Goal: Task Accomplishment & Management: Use online tool/utility

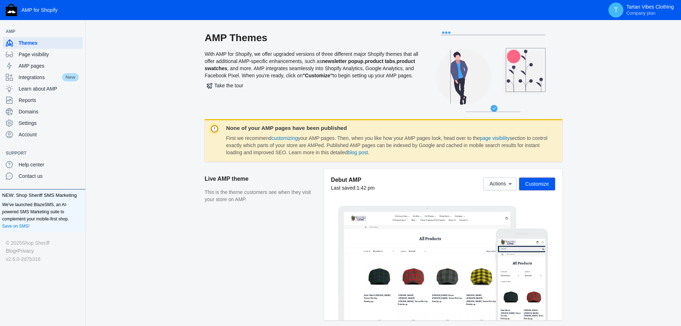
scroll to position [173, 0]
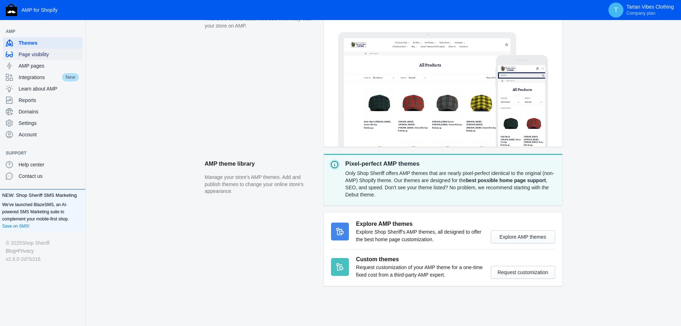
click at [40, 53] on span "Page visibility" at bounding box center [49, 54] width 61 height 7
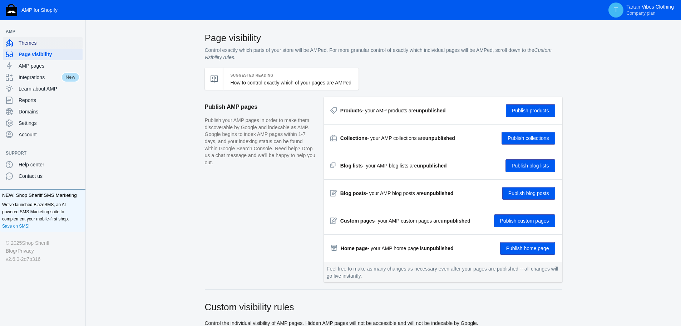
click at [34, 38] on div "Themes" at bounding box center [43, 42] width 74 height 11
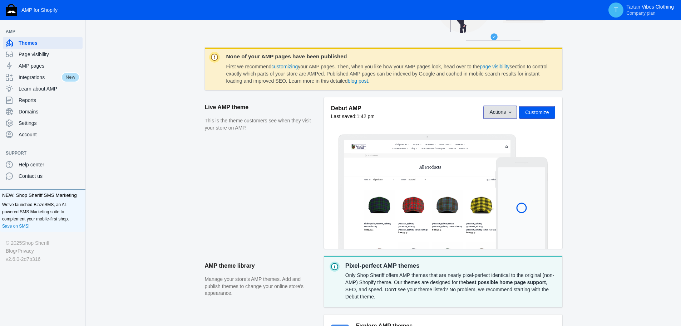
click at [505, 111] on span "Actions" at bounding box center [497, 112] width 16 height 6
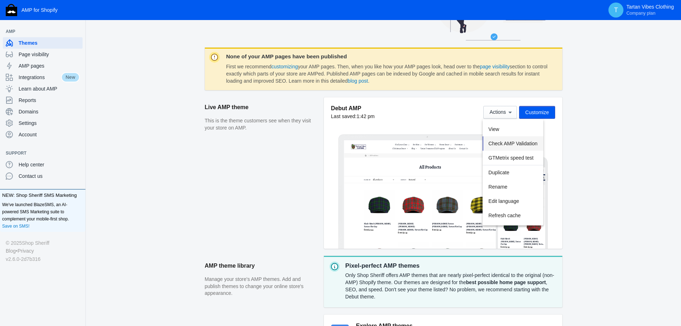
click at [507, 145] on span "Check AMP Validation" at bounding box center [512, 143] width 49 height 6
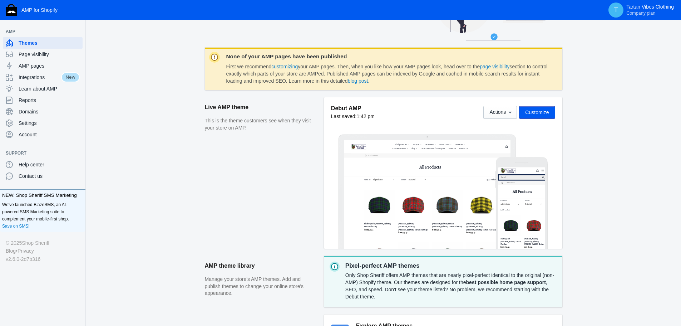
click at [537, 112] on span "Customize" at bounding box center [537, 112] width 24 height 6
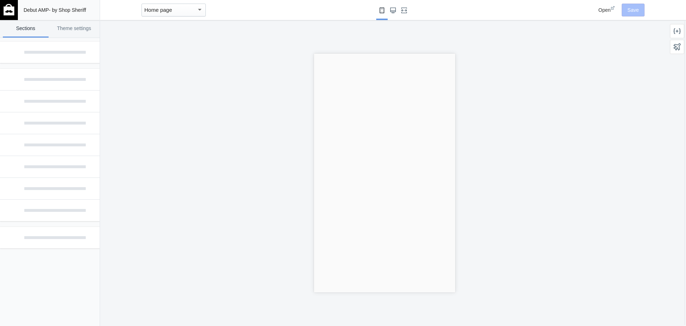
click at [201, 8] on div "button" at bounding box center [200, 9] width 6 height 9
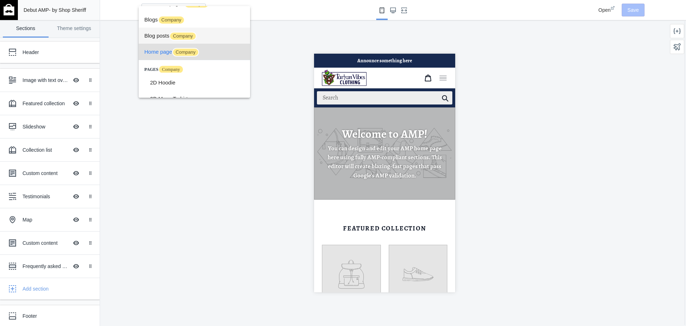
click at [217, 34] on span "Blog posts Company" at bounding box center [194, 36] width 100 height 16
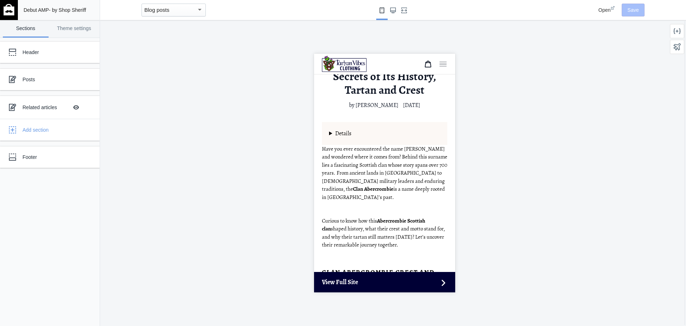
scroll to position [143, 0]
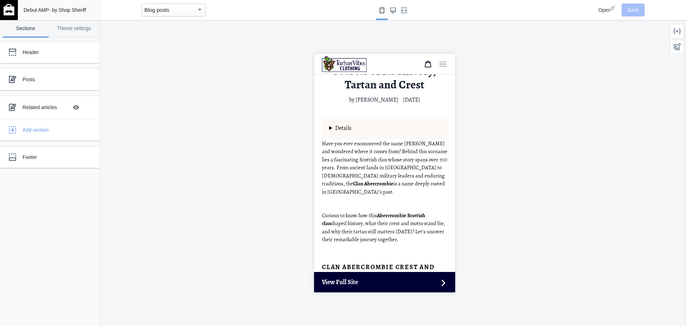
drag, startPoint x: 329, startPoint y: 125, endPoint x: 338, endPoint y: 126, distance: 9.7
click at [329, 125] on details "Table of Content Clan Abercrombie Crest and Motto Origins of Clan Abercrombie T…" at bounding box center [384, 128] width 125 height 23
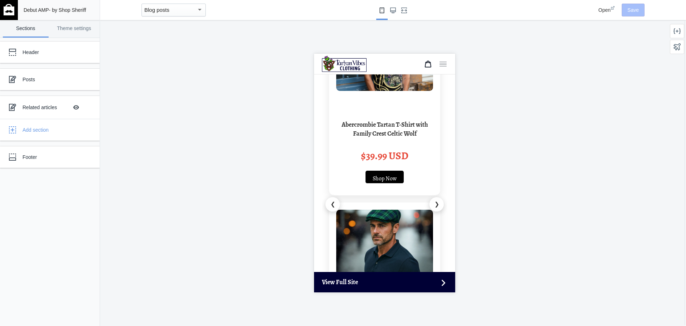
scroll to position [2467, 0]
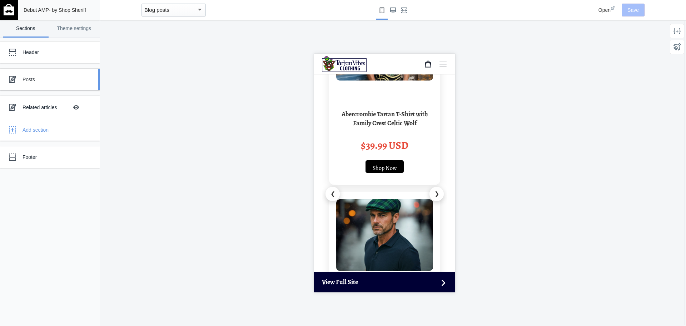
click at [29, 82] on div "Posts" at bounding box center [53, 79] width 61 height 7
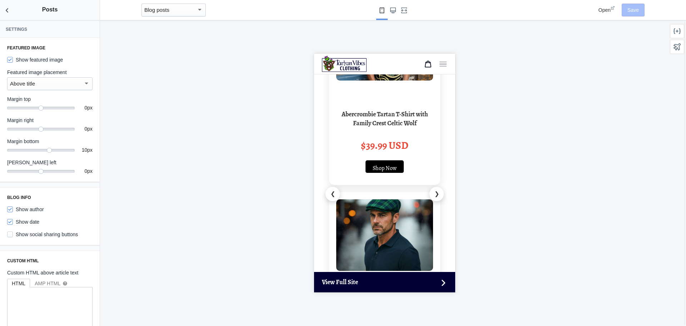
click at [44, 77] on div "Debut AMP - by Shop Sheriff Save Sections Theme settings Header Posts Related a…" at bounding box center [50, 163] width 100 height 326
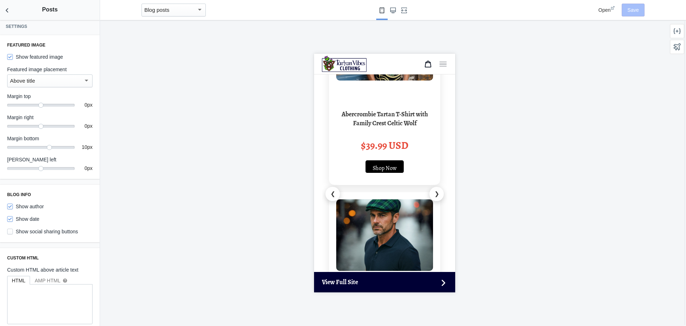
scroll to position [0, 0]
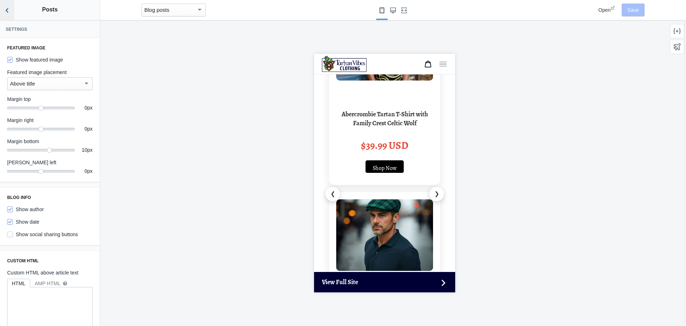
click at [6, 11] on use "Back to sections" at bounding box center [7, 10] width 3 height 4
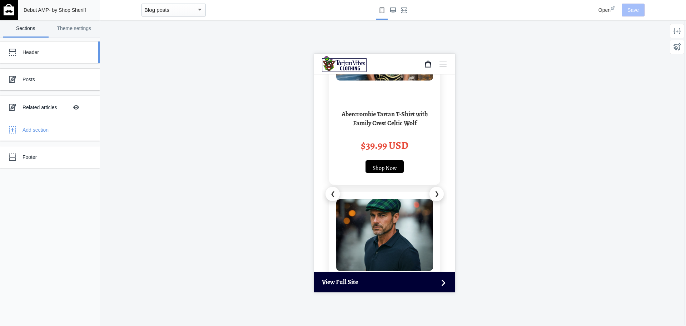
click at [49, 53] on div "Header" at bounding box center [53, 52] width 61 height 7
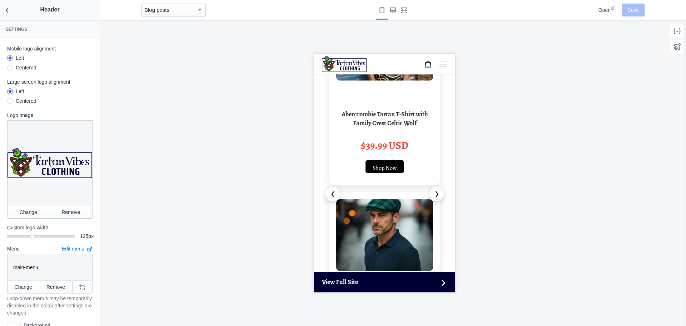
click at [30, 69] on div "Centered" at bounding box center [26, 67] width 21 height 7
click at [10, 69] on input "Centered" at bounding box center [10, 69] width 0 height 0
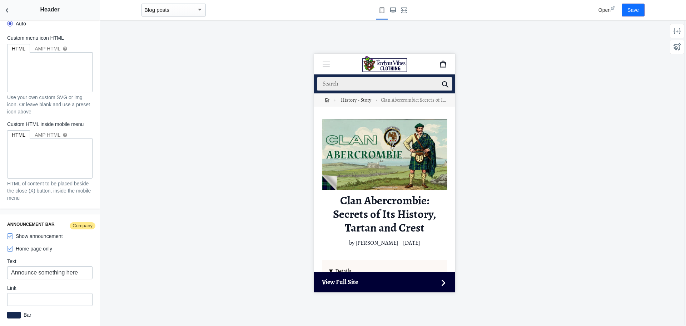
scroll to position [1037, 0]
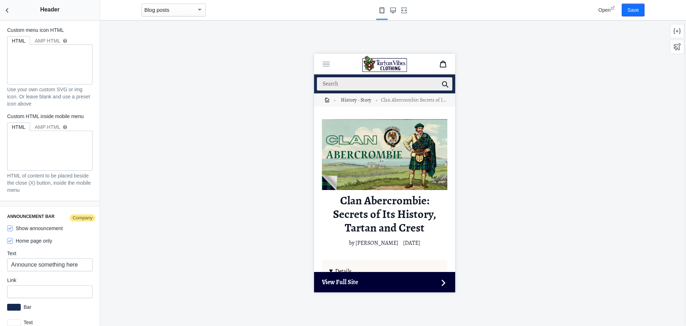
click at [24, 213] on h3 "Announcement bar Company" at bounding box center [49, 216] width 85 height 6
click at [229, 177] on div at bounding box center [384, 173] width 569 height 306
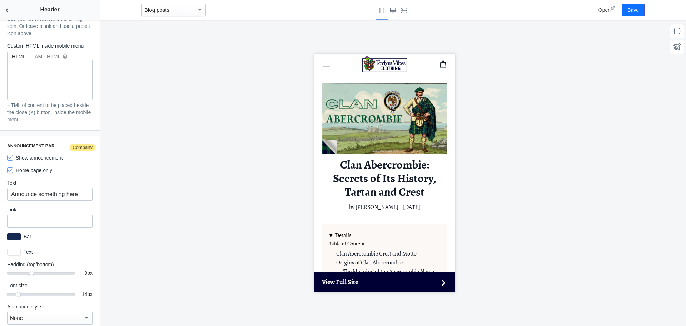
scroll to position [1108, 0]
click at [54, 153] on label "Show announcement" at bounding box center [35, 156] width 56 height 7
click at [13, 154] on input "Show announcement" at bounding box center [10, 157] width 6 height 6
checkbox input "false"
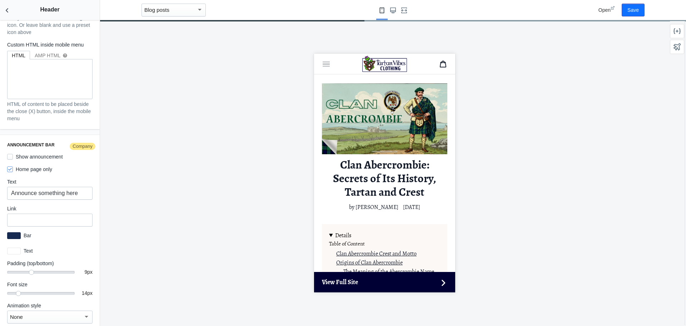
click at [43, 168] on label "Home page only" at bounding box center [29, 169] width 45 height 7
click at [13, 168] on input "Home page only" at bounding box center [10, 169] width 6 height 6
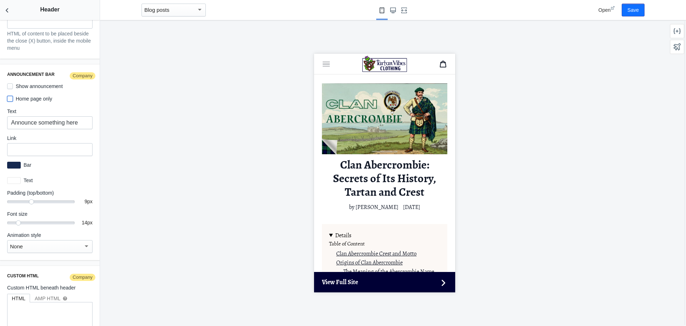
scroll to position [1180, 0]
click at [44, 96] on label "Home page only" at bounding box center [29, 97] width 45 height 7
click at [13, 96] on input "Home page only" at bounding box center [10, 98] width 6 height 6
checkbox input "true"
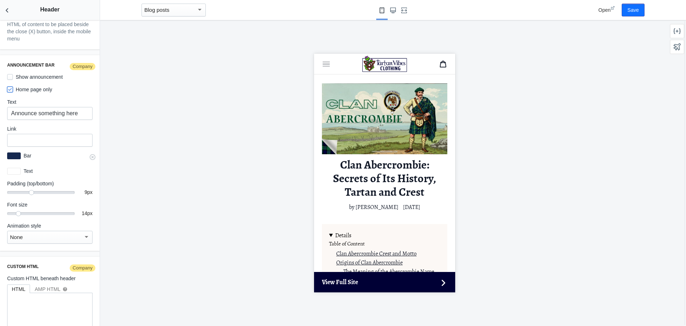
scroll to position [1202, 0]
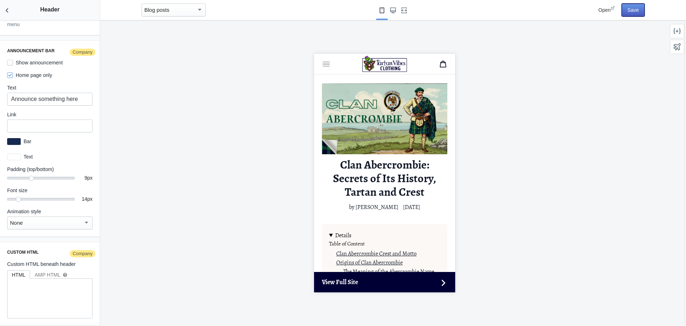
click at [639, 11] on button "Save" at bounding box center [633, 10] width 23 height 13
click at [8, 12] on use "Back to sections" at bounding box center [7, 10] width 3 height 4
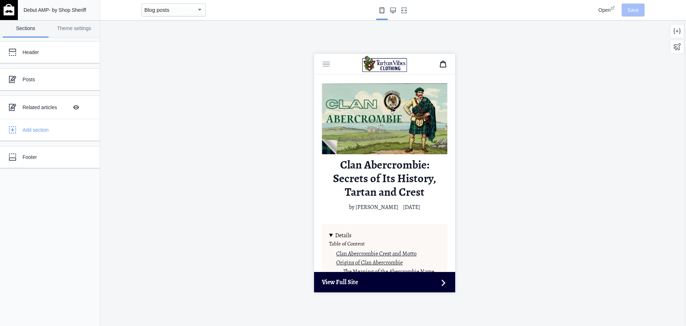
click at [517, 149] on div at bounding box center [384, 173] width 569 height 306
click at [107, 166] on div at bounding box center [384, 173] width 569 height 306
click at [113, 177] on div at bounding box center [384, 173] width 569 height 306
click at [512, 154] on div at bounding box center [384, 173] width 569 height 306
click at [222, 156] on div at bounding box center [384, 173] width 569 height 306
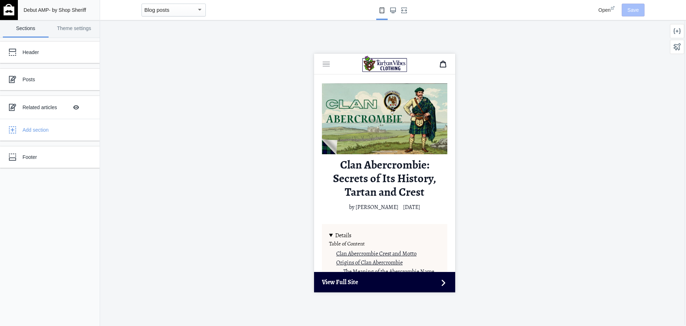
click at [181, 149] on div at bounding box center [384, 173] width 569 height 306
click at [194, 306] on div at bounding box center [384, 173] width 569 height 306
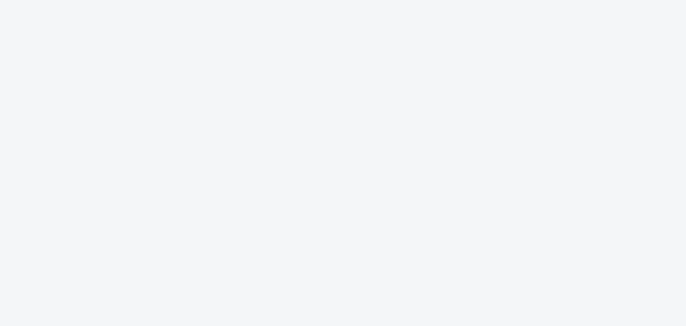
click at [321, 172] on body "fans 1 1 00 00 9 9 different love code typing business plan no data to_the_moon…" at bounding box center [343, 163] width 686 height 326
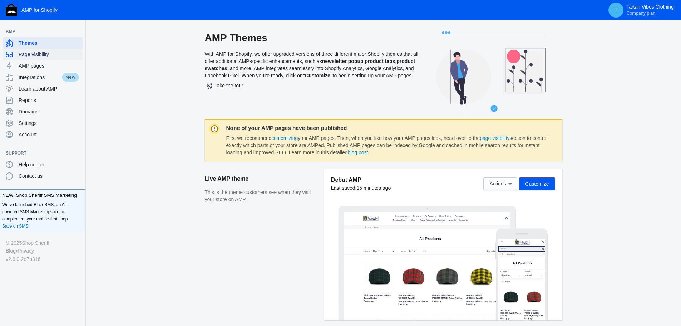
click at [37, 55] on span "Page visibility" at bounding box center [49, 54] width 61 height 7
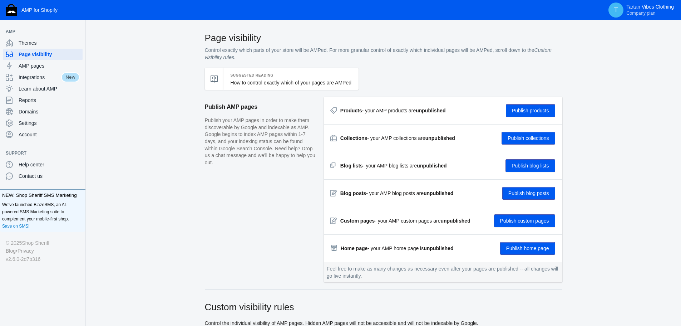
click at [517, 194] on button "Publish blog posts" at bounding box center [528, 193] width 53 height 13
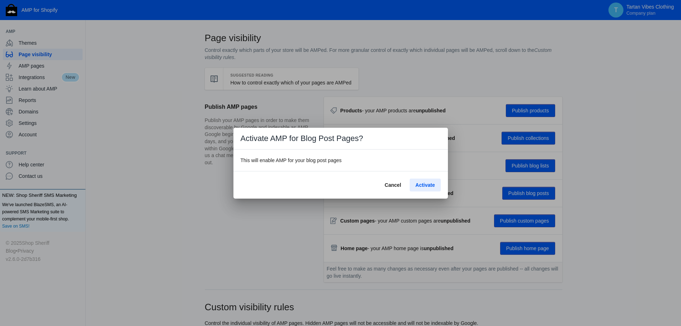
click at [428, 186] on span "Activate" at bounding box center [424, 185] width 19 height 6
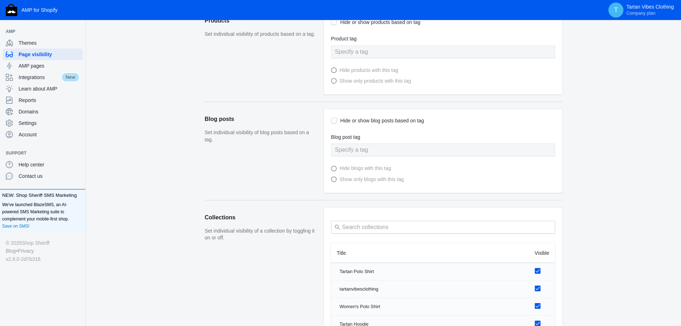
scroll to position [322, 0]
click at [41, 69] on span "AMP pages" at bounding box center [49, 65] width 61 height 7
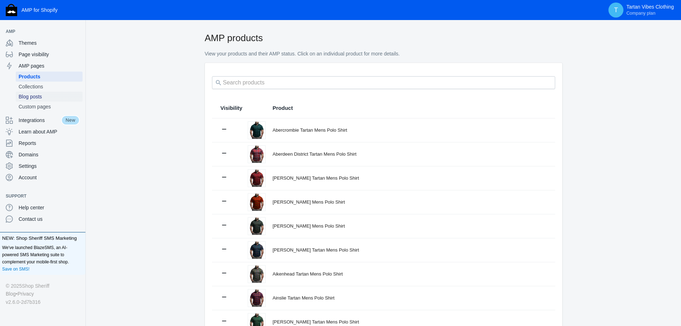
click at [47, 98] on span "Blog posts" at bounding box center [49, 96] width 61 height 7
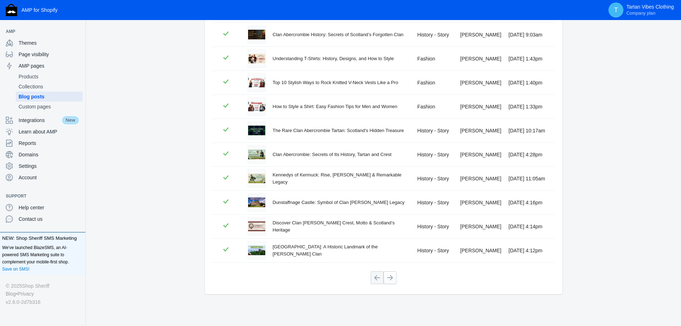
scroll to position [97, 0]
click at [394, 276] on button at bounding box center [390, 276] width 13 height 13
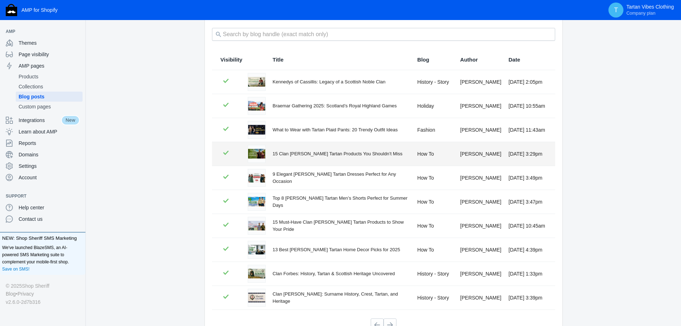
scroll to position [61, 0]
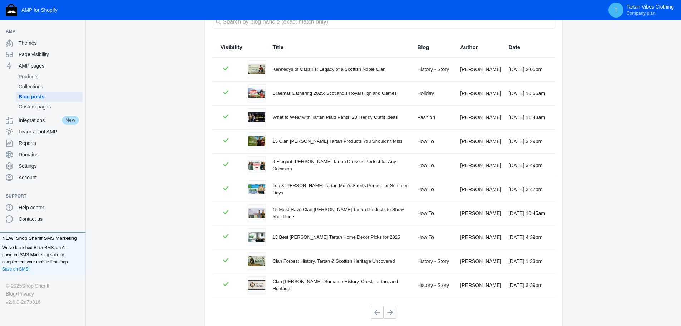
click at [152, 110] on div "AMP Blog Posts View your blog posts and their AMP status. Click on an individua…" at bounding box center [383, 166] width 595 height 391
click at [105, 100] on div "AMP Blog Posts View your blog posts and their AMP status. Click on an individua…" at bounding box center [383, 166] width 595 height 391
